Goal: Information Seeking & Learning: Understand process/instructions

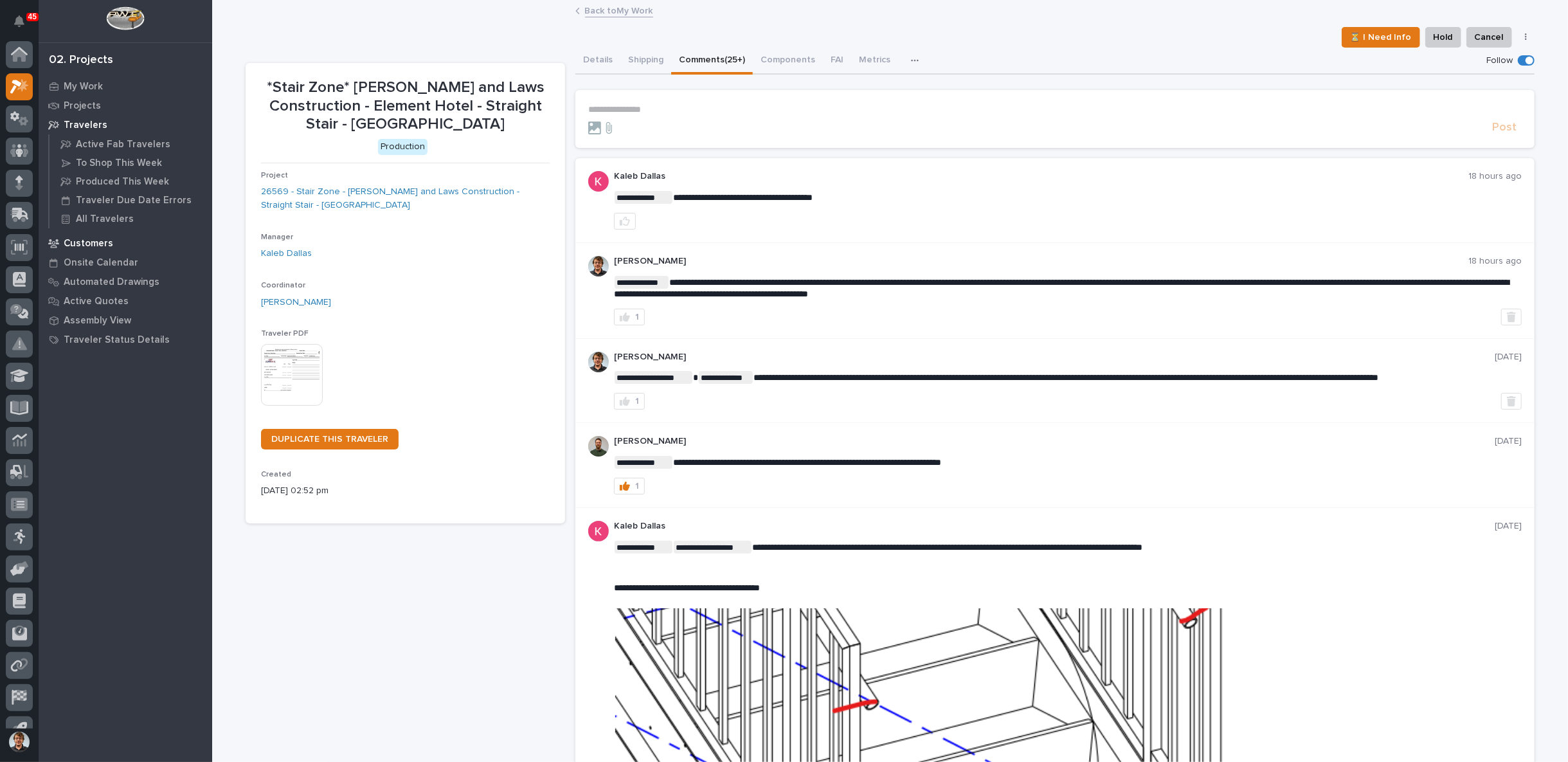
scroll to position [20, 0]
click at [17, 36] on div "45" at bounding box center [19, 22] width 27 height 36
click at [14, 51] on div at bounding box center [19, 37] width 27 height 32
click at [18, 46] on div at bounding box center [19, 35] width 27 height 27
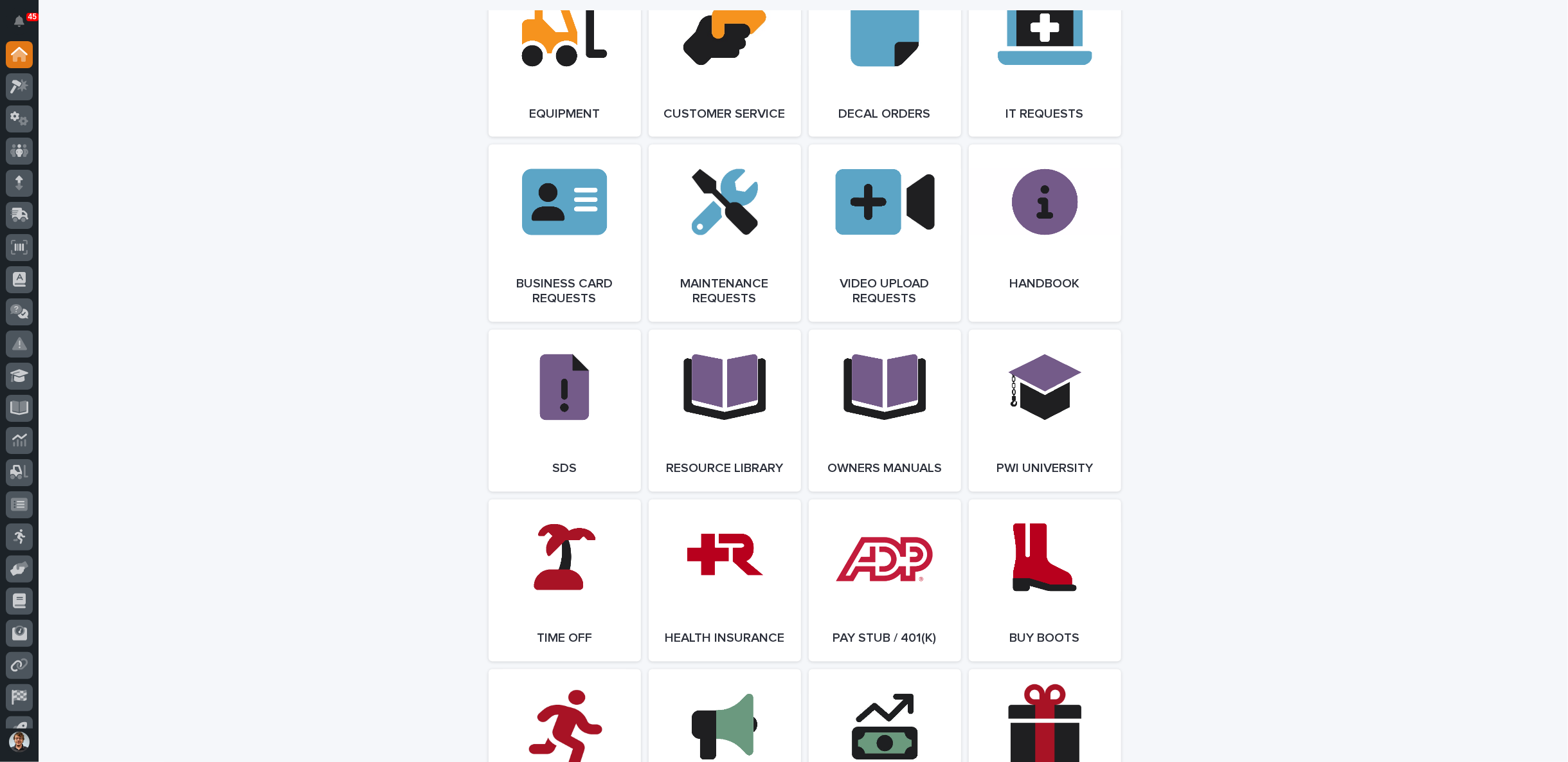
scroll to position [2023, 0]
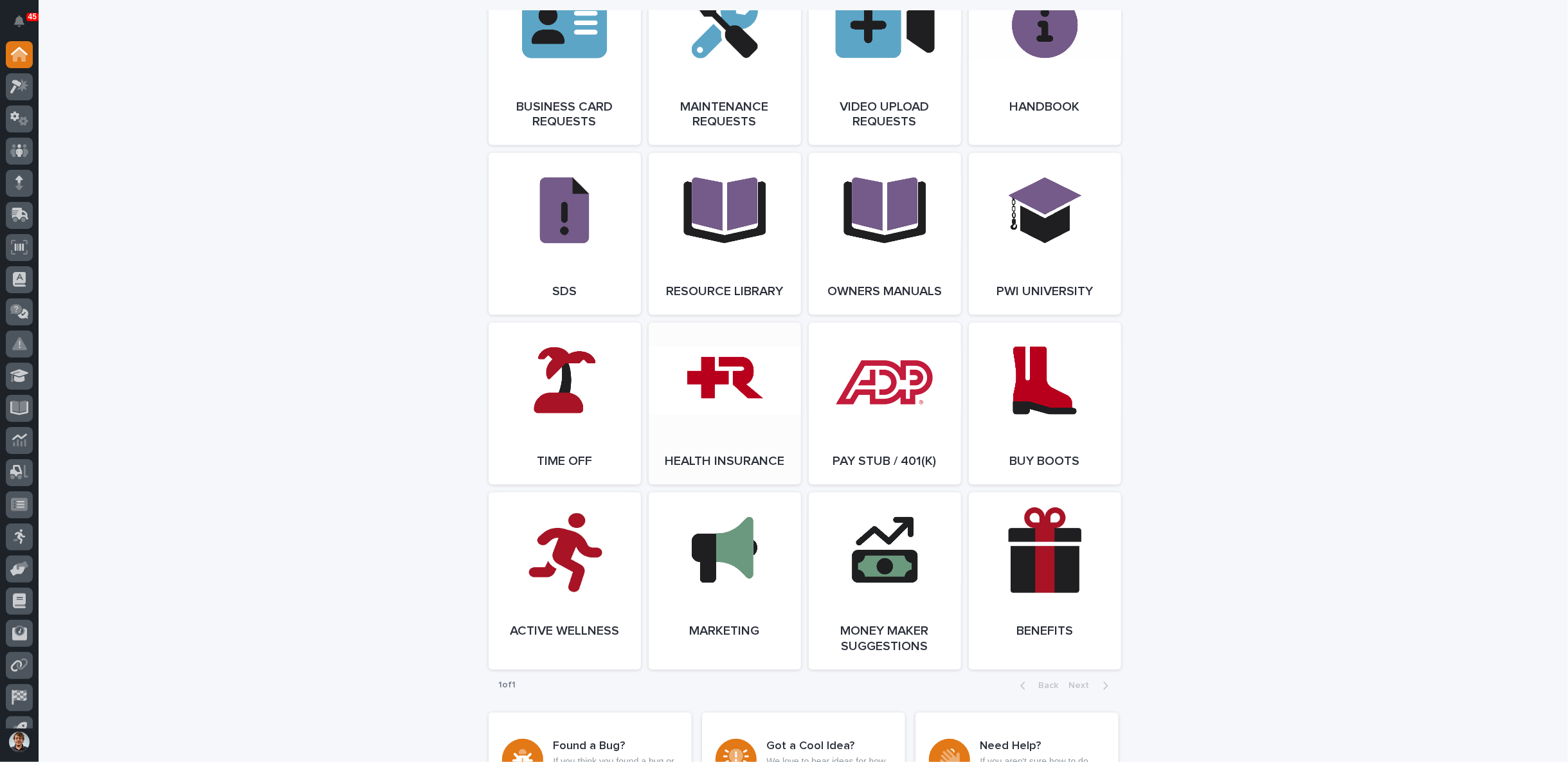
click at [717, 410] on link "Open Link" at bounding box center [725, 404] width 153 height 162
click at [737, 459] on link "Open Link" at bounding box center [725, 404] width 153 height 162
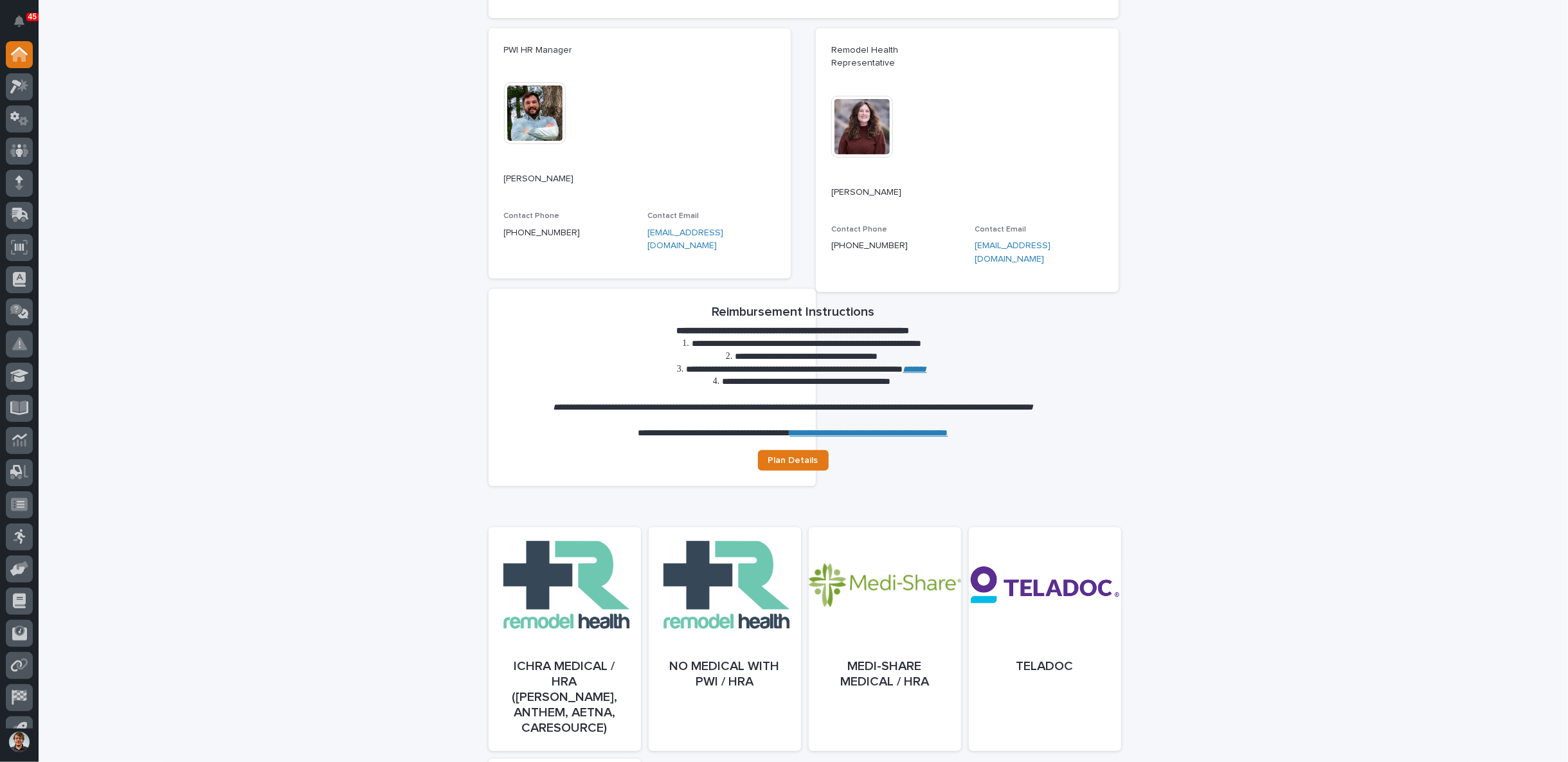
scroll to position [357, 0]
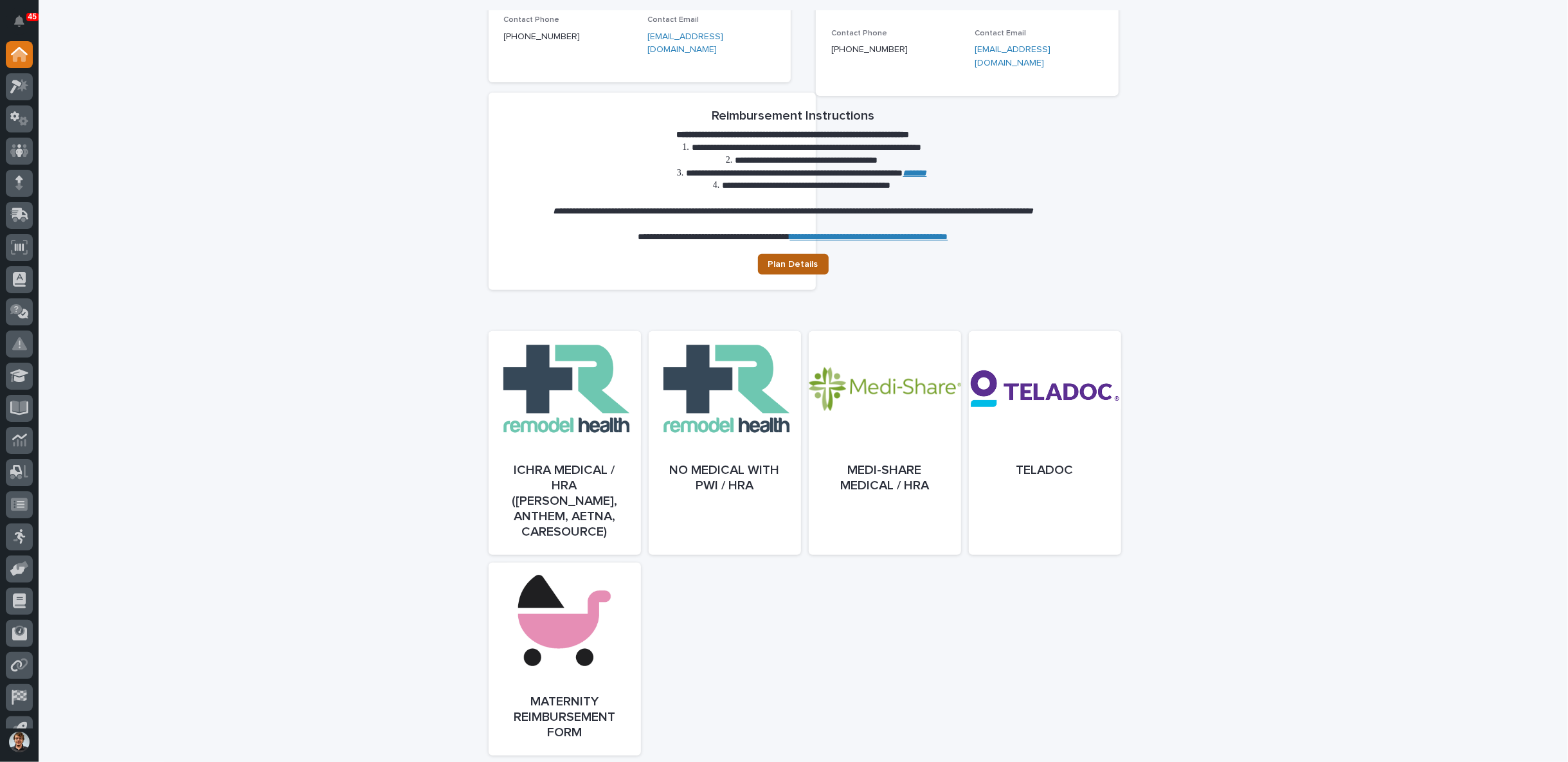
click at [804, 259] on span "Plan Details" at bounding box center [794, 263] width 50 height 9
click at [698, 436] on div at bounding box center [725, 455] width 153 height 224
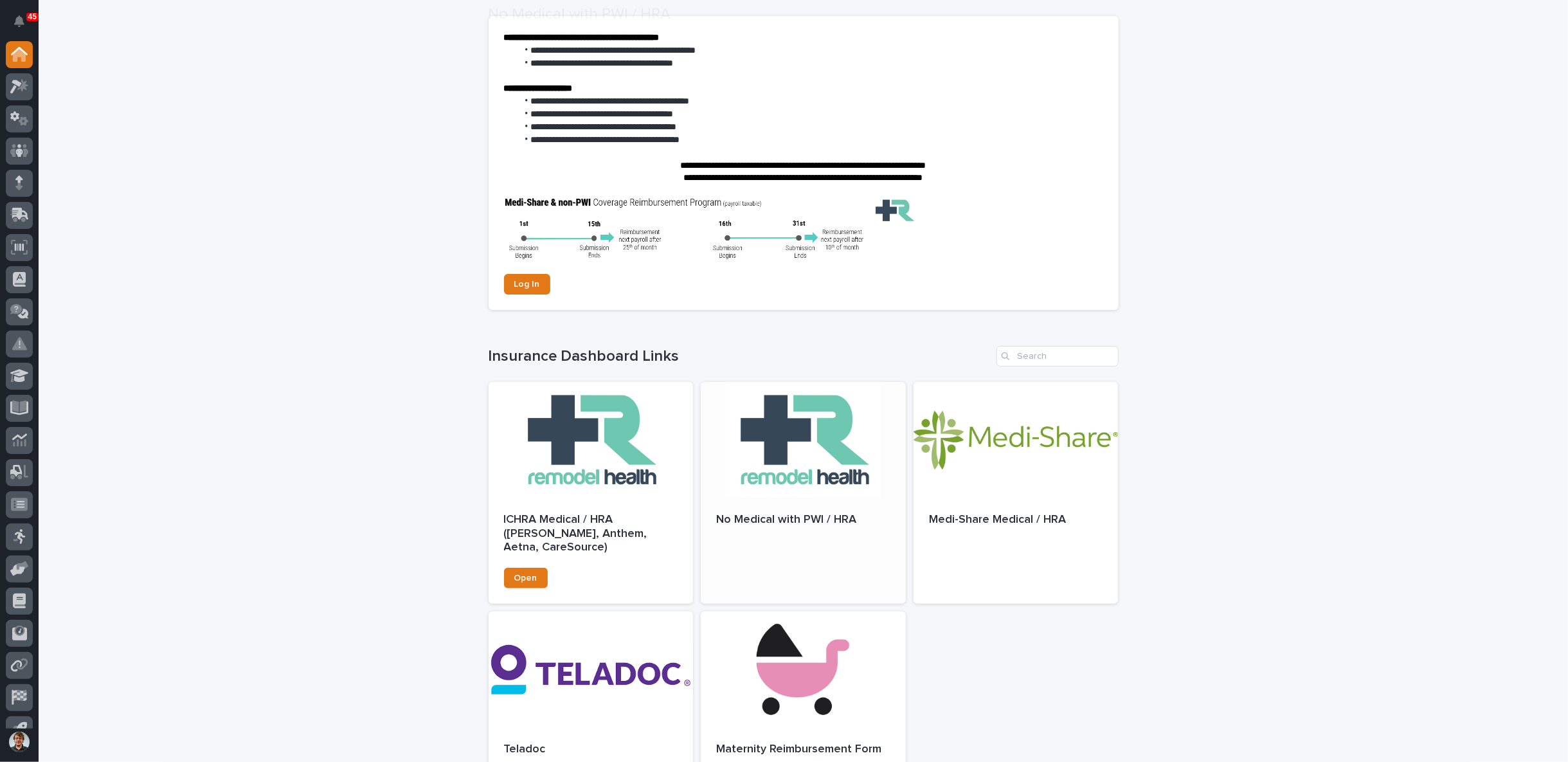
scroll to position [238, 0]
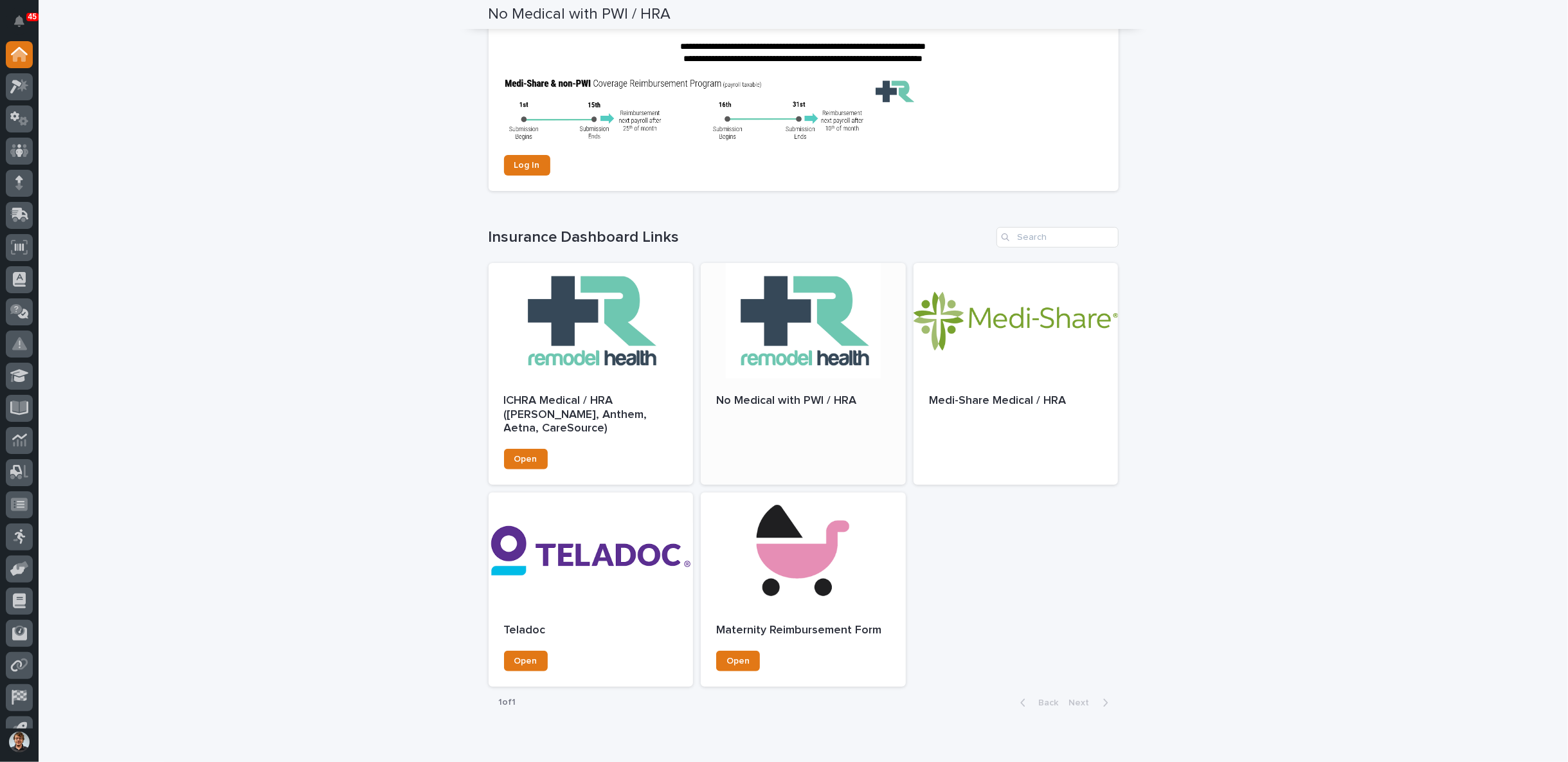
click at [759, 358] on div at bounding box center [803, 320] width 205 height 116
click at [788, 336] on div at bounding box center [803, 320] width 205 height 116
click at [768, 414] on div "No Medical with PWI / HRA" at bounding box center [803, 407] width 205 height 58
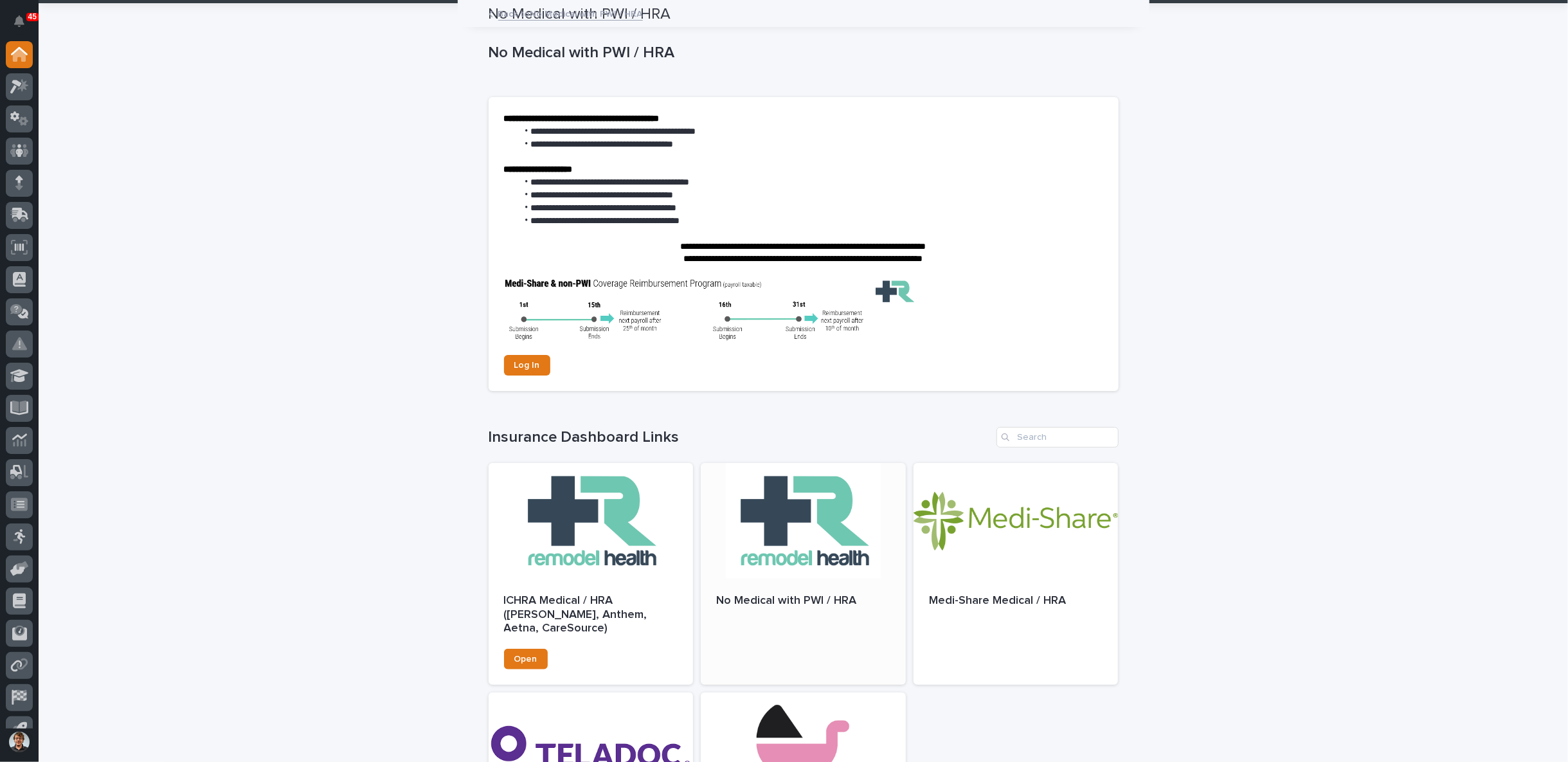
scroll to position [0, 0]
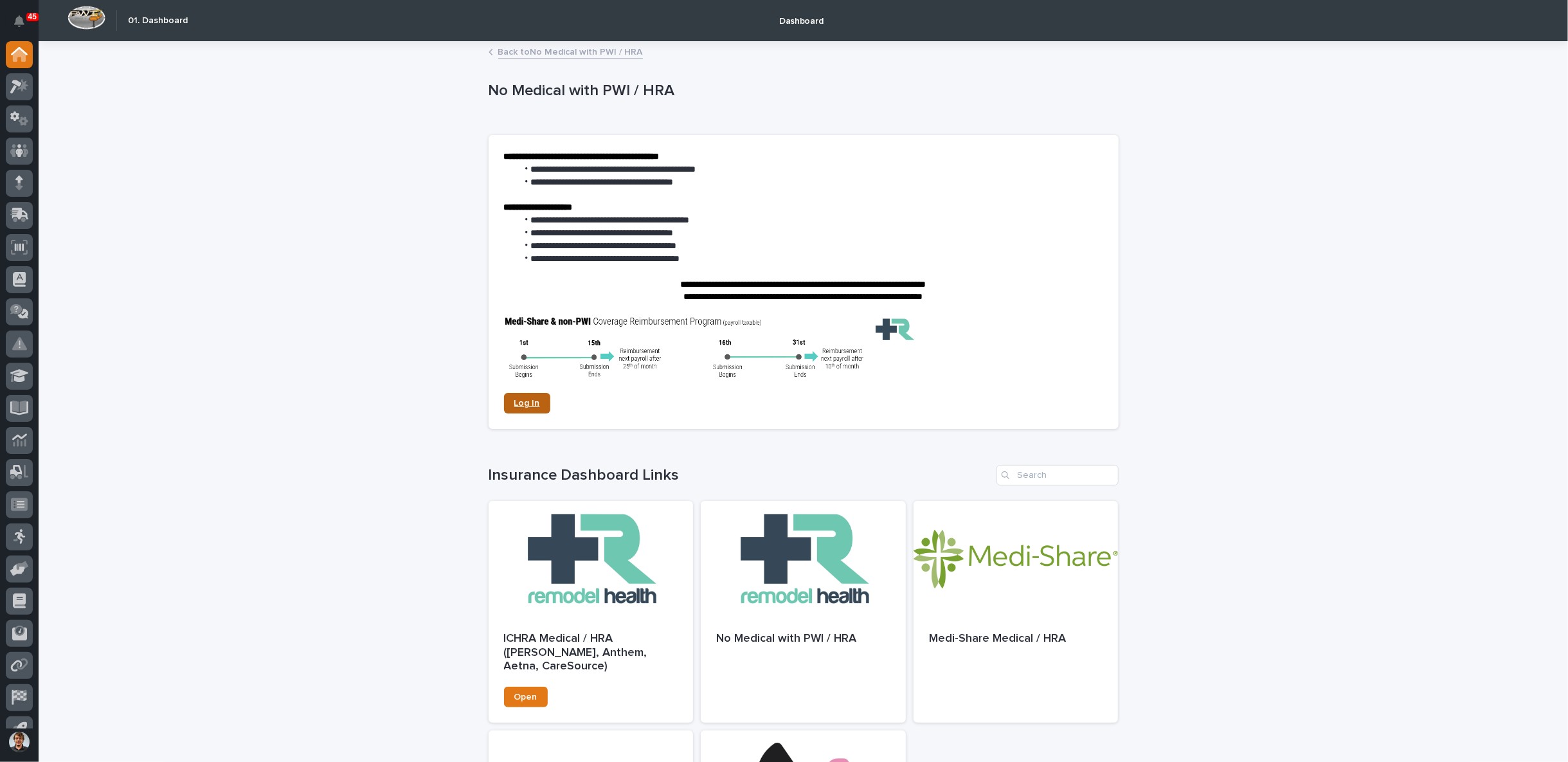
click at [520, 398] on span "Log In" at bounding box center [527, 402] width 26 height 9
click at [527, 397] on link "Log In" at bounding box center [528, 403] width 47 height 21
drag, startPoint x: 517, startPoint y: 257, endPoint x: 707, endPoint y: 263, distance: 190.1
click at [707, 263] on li "**********" at bounding box center [810, 259] width 586 height 13
click at [711, 262] on li "**********" at bounding box center [810, 259] width 586 height 13
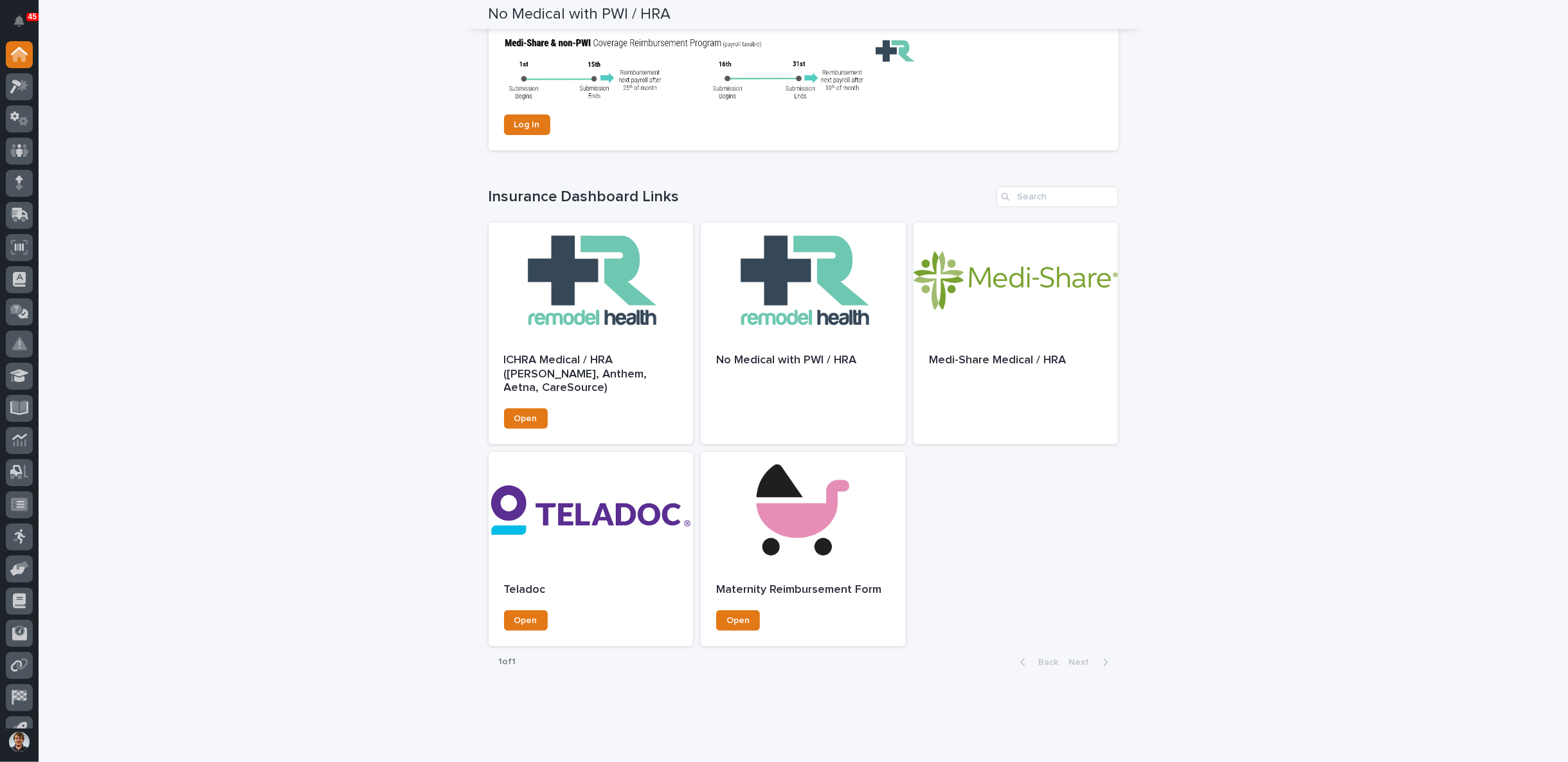
scroll to position [304, 0]
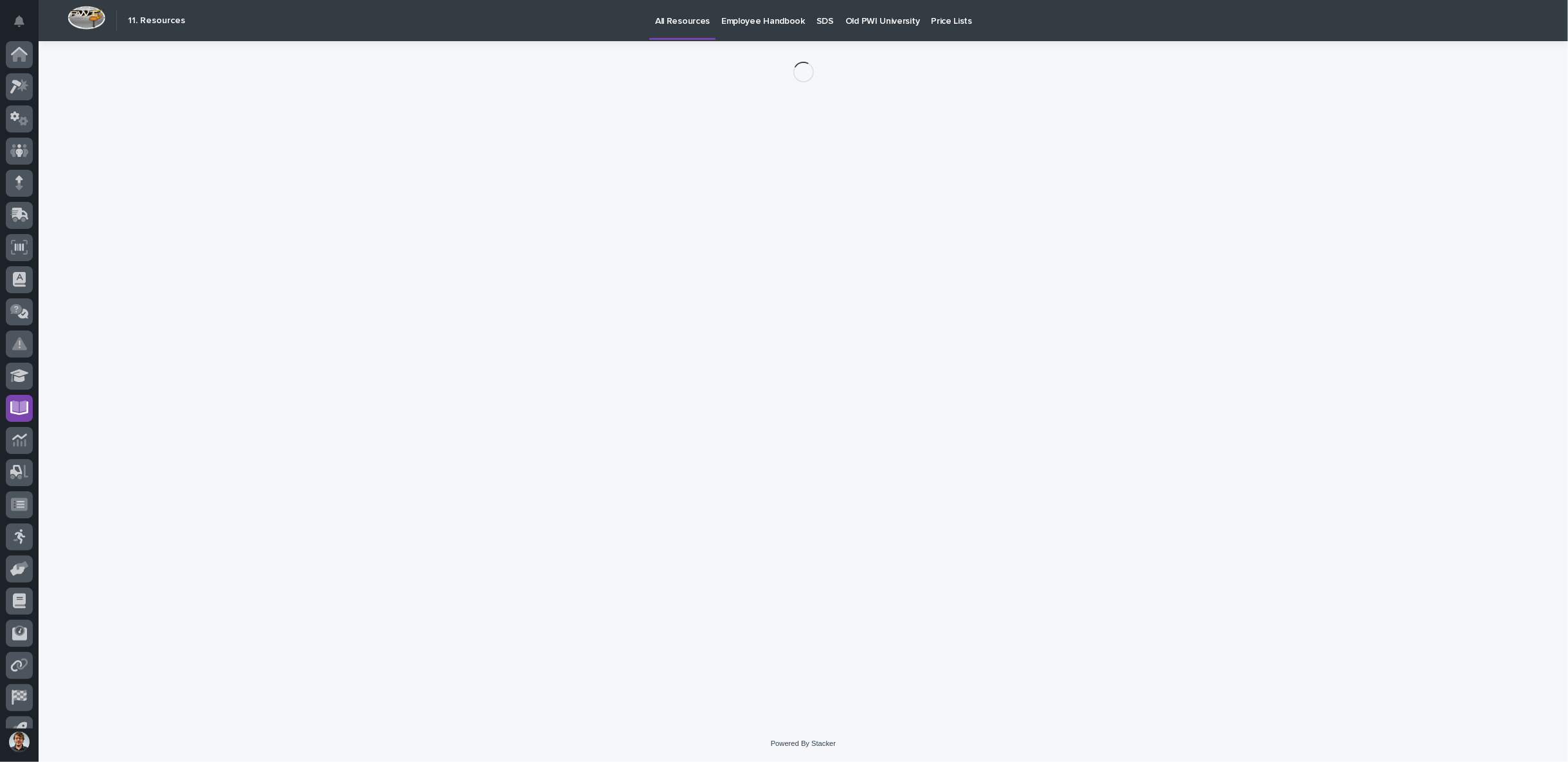
scroll to position [20, 0]
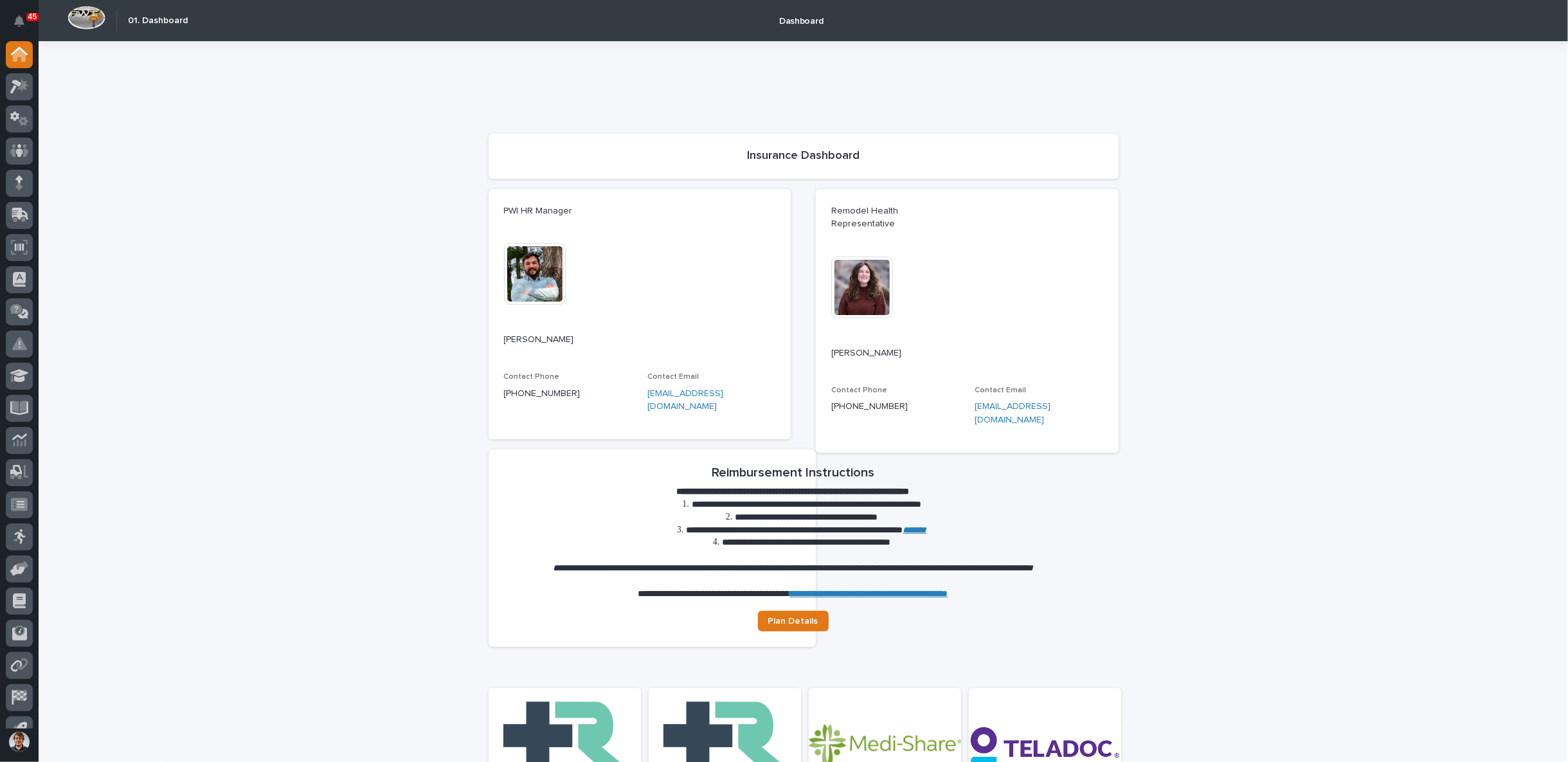
click at [1004, 392] on div "**********" at bounding box center [803, 418] width 630 height 458
click at [998, 392] on div "**********" at bounding box center [803, 418] width 630 height 458
click at [990, 391] on div "**********" at bounding box center [803, 418] width 630 height 458
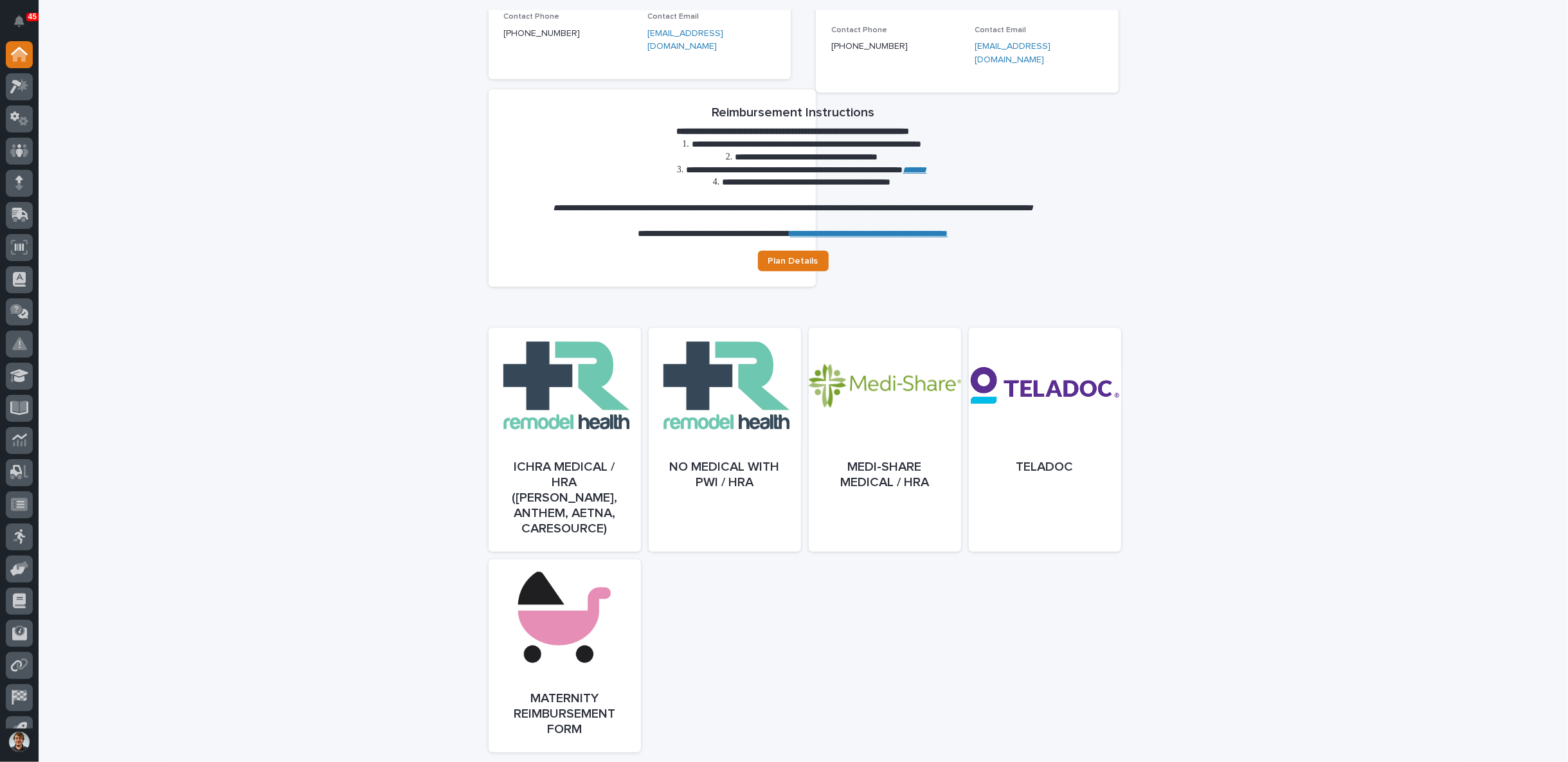
scroll to position [475, 0]
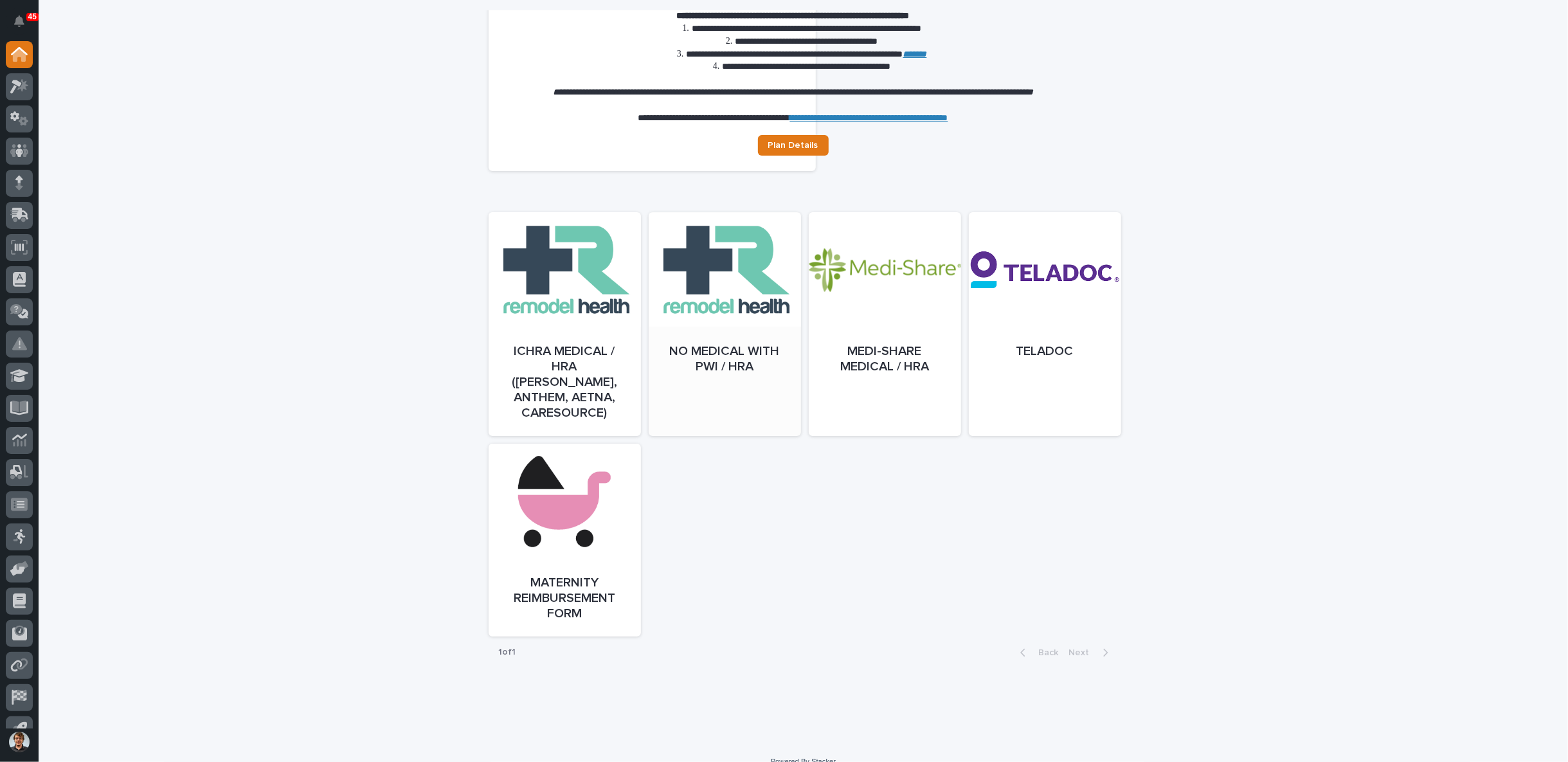
click at [722, 342] on div at bounding box center [725, 336] width 153 height 224
